Goal: Task Accomplishment & Management: Use online tool/utility

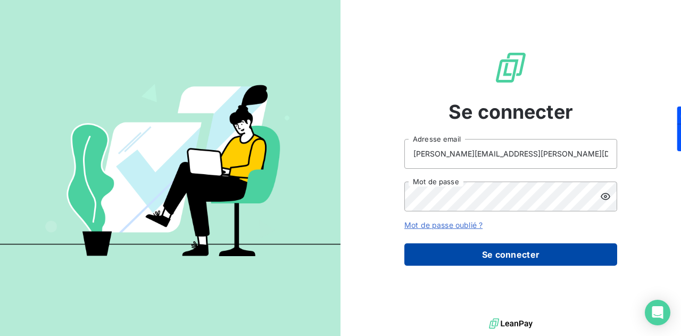
click at [520, 250] on button "Se connecter" at bounding box center [510, 254] width 213 height 22
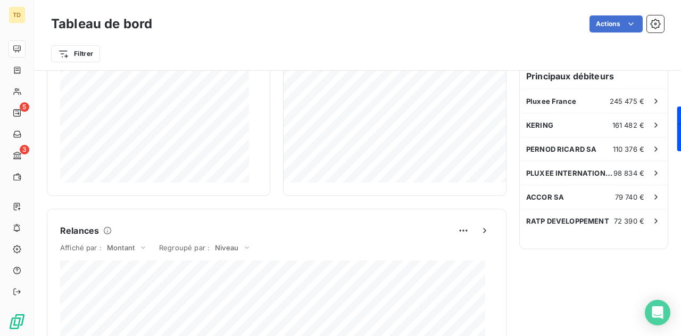
scroll to position [267, 0]
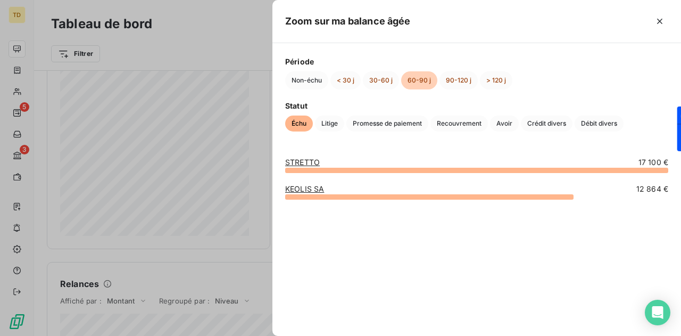
click at [263, 36] on div at bounding box center [340, 168] width 681 height 336
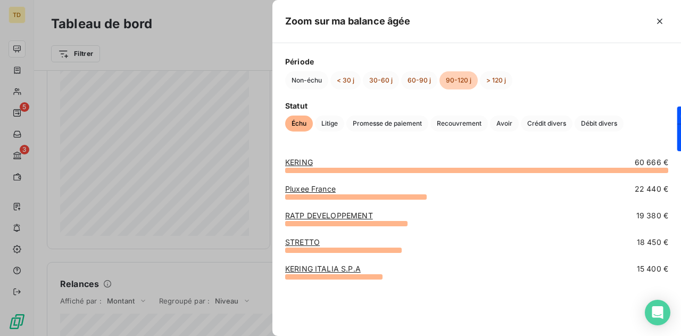
drag, startPoint x: 214, startPoint y: 18, endPoint x: 275, endPoint y: 43, distance: 66.1
click at [214, 18] on div at bounding box center [340, 168] width 681 height 336
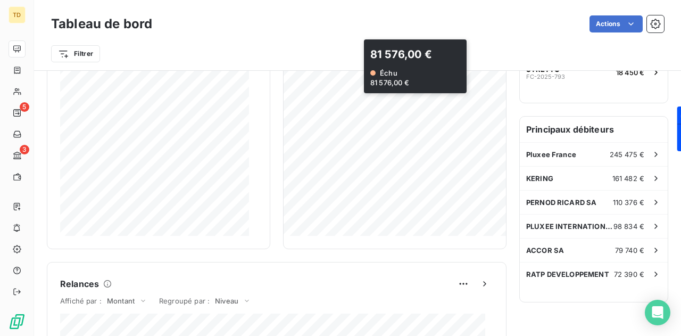
scroll to position [160, 0]
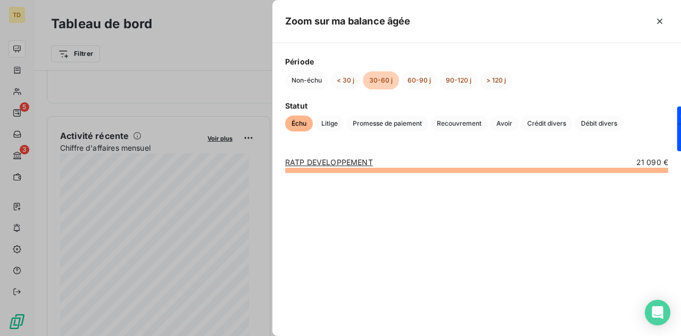
click at [218, 68] on div at bounding box center [340, 168] width 681 height 336
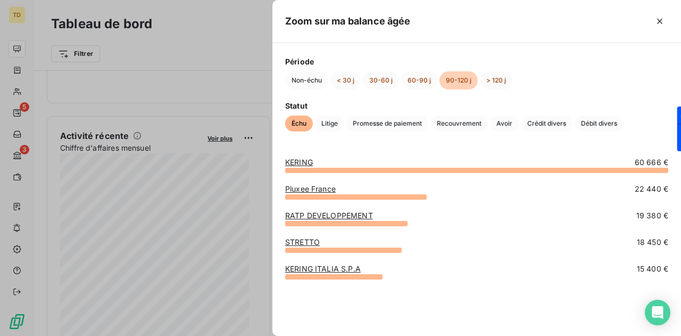
click at [193, 62] on div at bounding box center [340, 168] width 681 height 336
drag, startPoint x: 220, startPoint y: 86, endPoint x: 228, endPoint y: 90, distance: 9.0
click at [221, 86] on div at bounding box center [340, 168] width 681 height 336
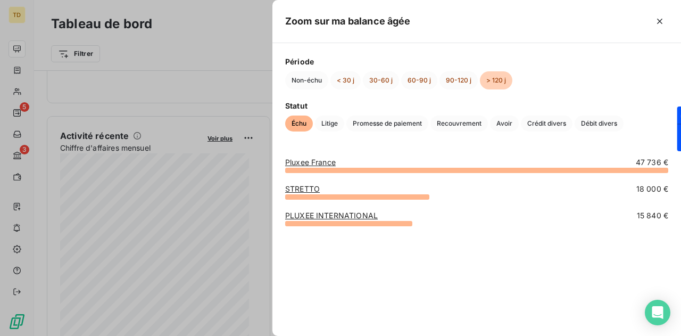
click at [205, 84] on div at bounding box center [340, 168] width 681 height 336
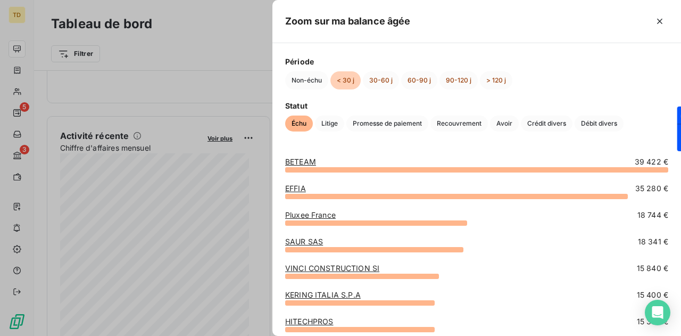
scroll to position [0, 0]
click at [227, 65] on div at bounding box center [340, 168] width 681 height 336
